Goal: Transaction & Acquisition: Book appointment/travel/reservation

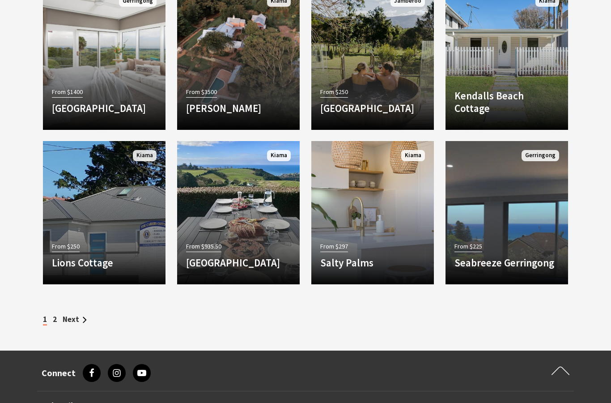
scroll to position [820, 0]
click at [342, 300] on p "Welcome to Kiama’s newest luxury holiday destination, [GEOGRAPHIC_DATA]. Whethe…" at bounding box center [372, 283] width 105 height 43
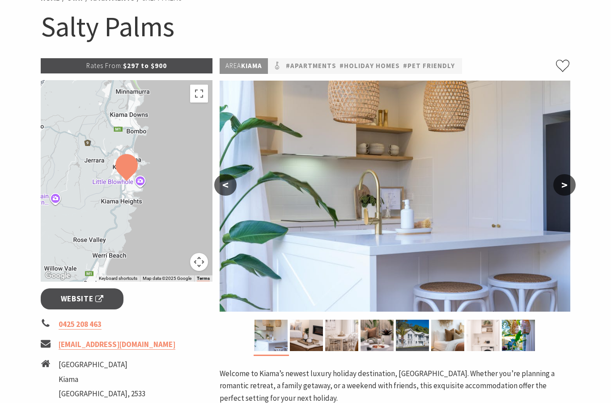
scroll to position [78, 0]
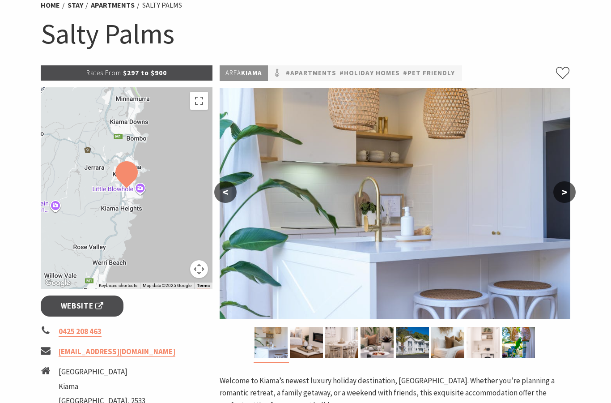
click at [575, 188] on button ">" at bounding box center [565, 191] width 22 height 21
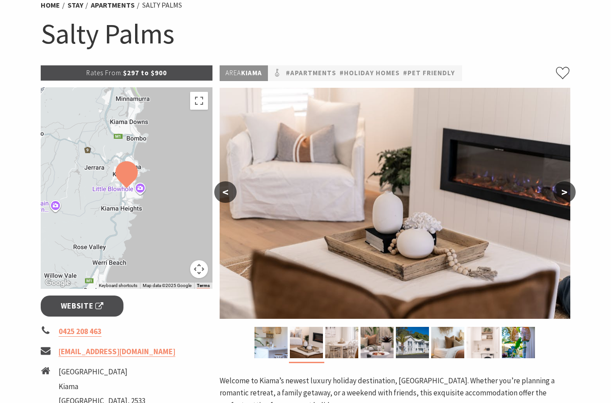
click at [569, 194] on button ">" at bounding box center [565, 191] width 22 height 21
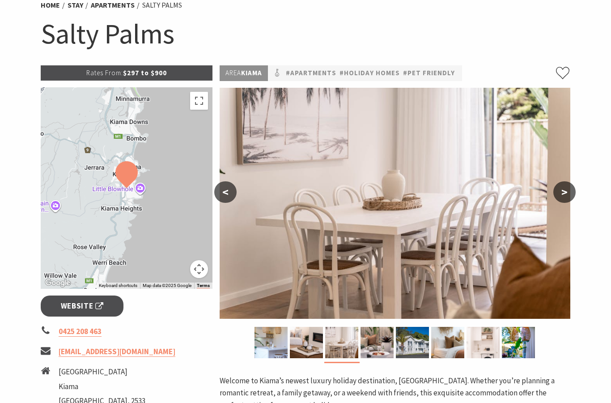
click at [573, 191] on button ">" at bounding box center [565, 191] width 22 height 21
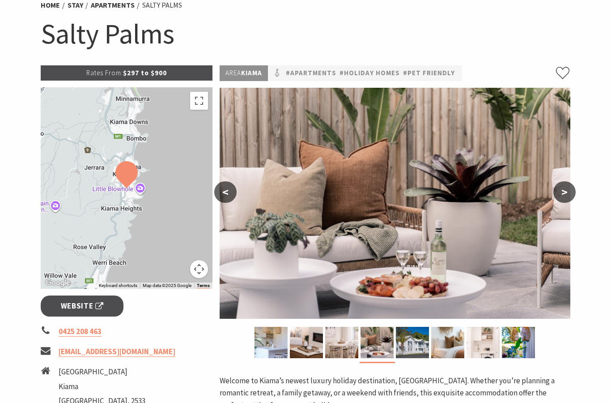
click at [575, 191] on button ">" at bounding box center [565, 191] width 22 height 21
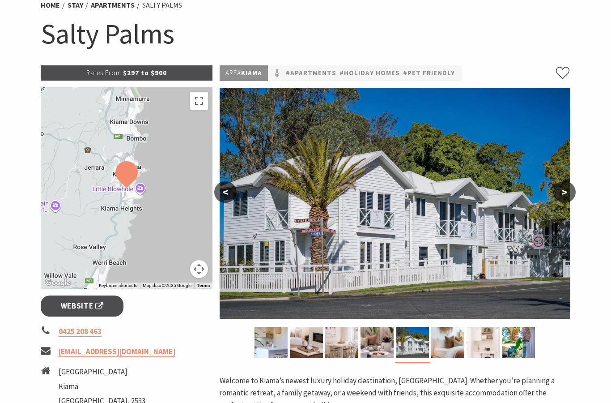
click at [575, 193] on button ">" at bounding box center [565, 191] width 22 height 21
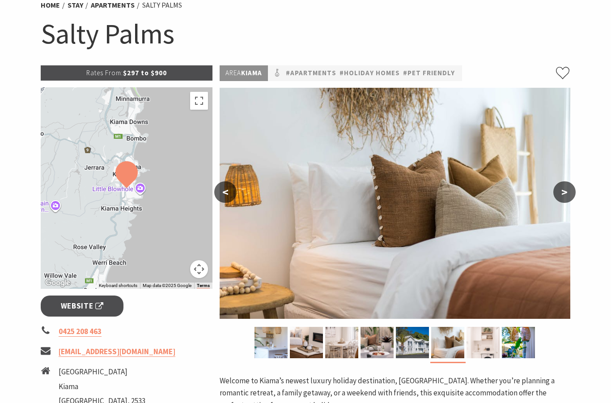
click at [230, 194] on button "<" at bounding box center [225, 191] width 22 height 21
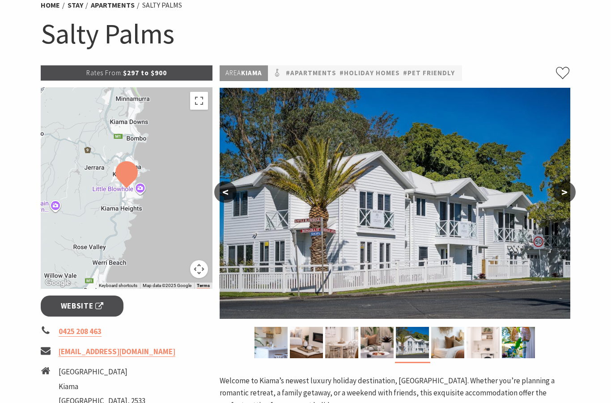
click at [571, 192] on button ">" at bounding box center [565, 191] width 22 height 21
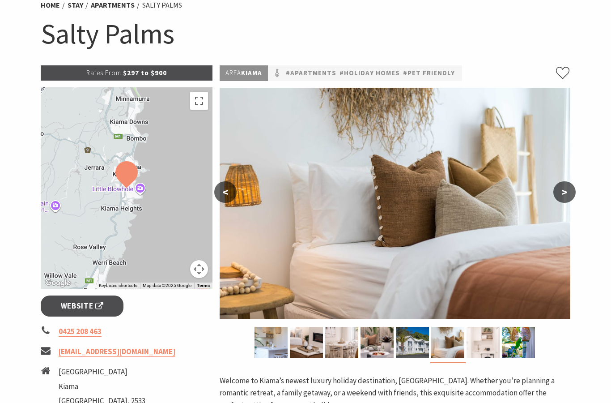
click at [576, 188] on button ">" at bounding box center [565, 191] width 22 height 21
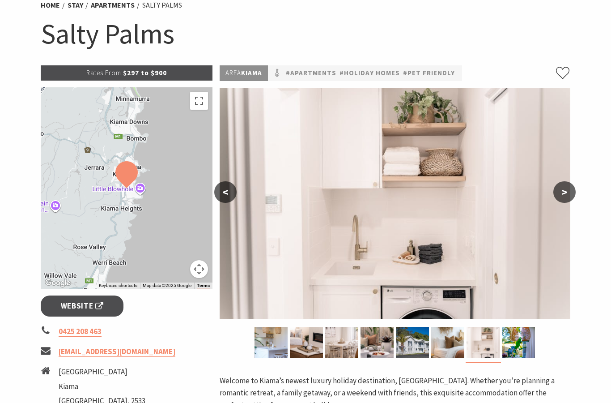
click at [563, 195] on button ">" at bounding box center [565, 191] width 22 height 21
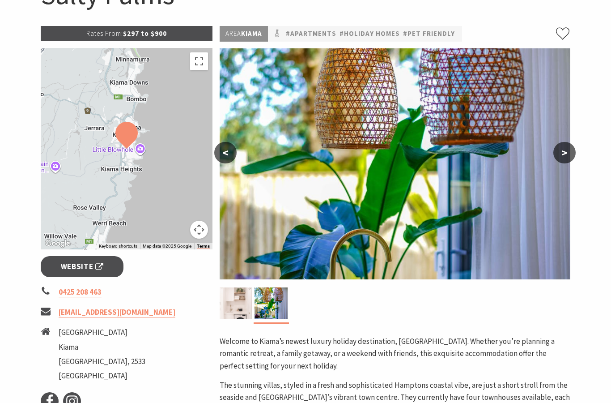
scroll to position [117, 0]
